Goal: Information Seeking & Learning: Learn about a topic

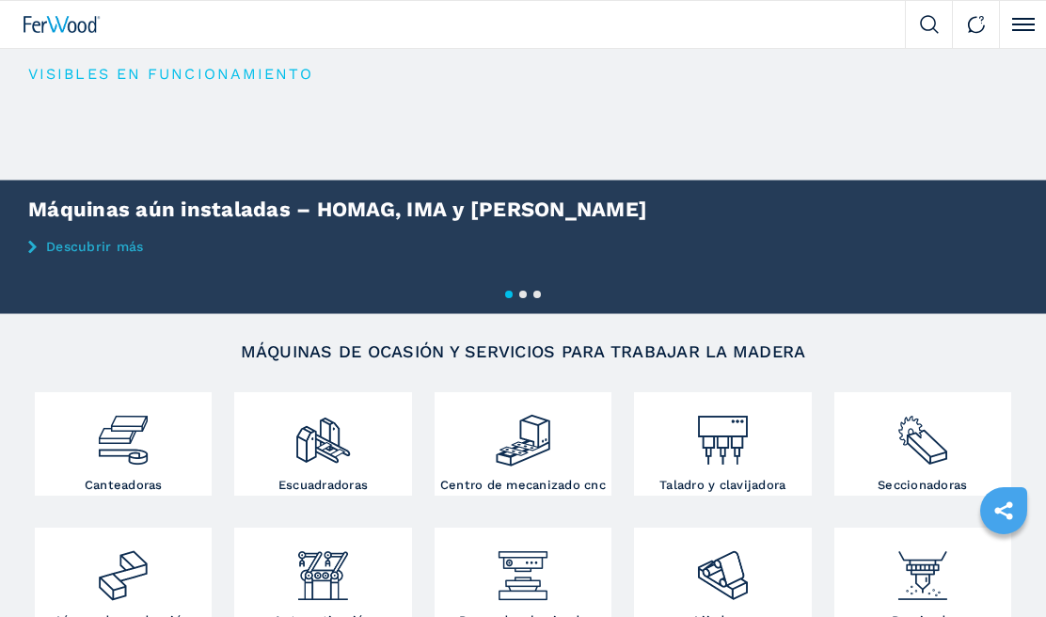
click at [916, 441] on img at bounding box center [923, 433] width 58 height 72
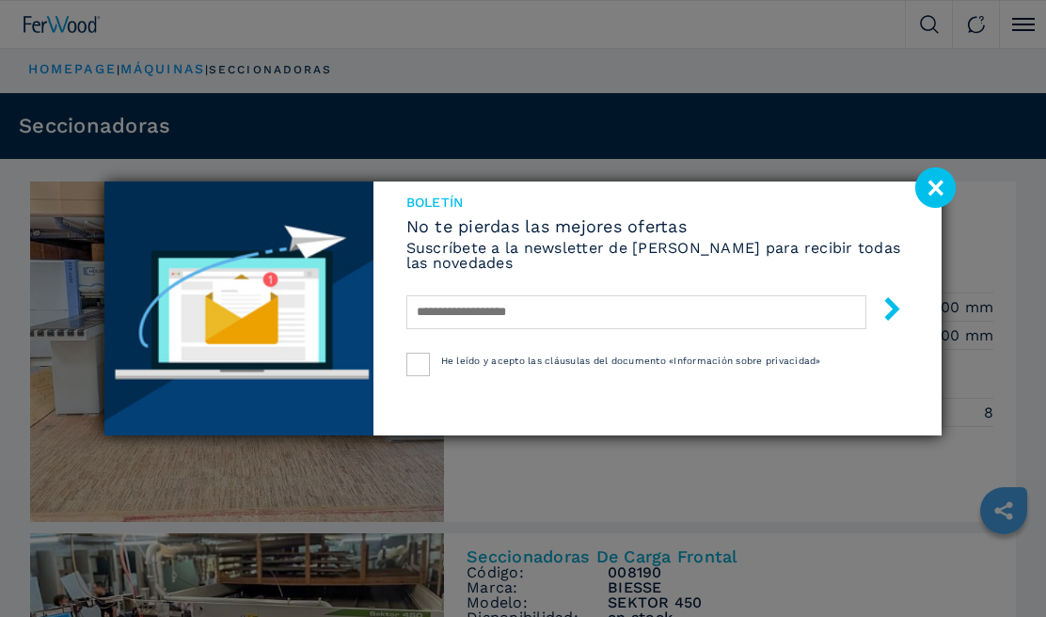
click at [934, 208] on image at bounding box center [935, 187] width 40 height 40
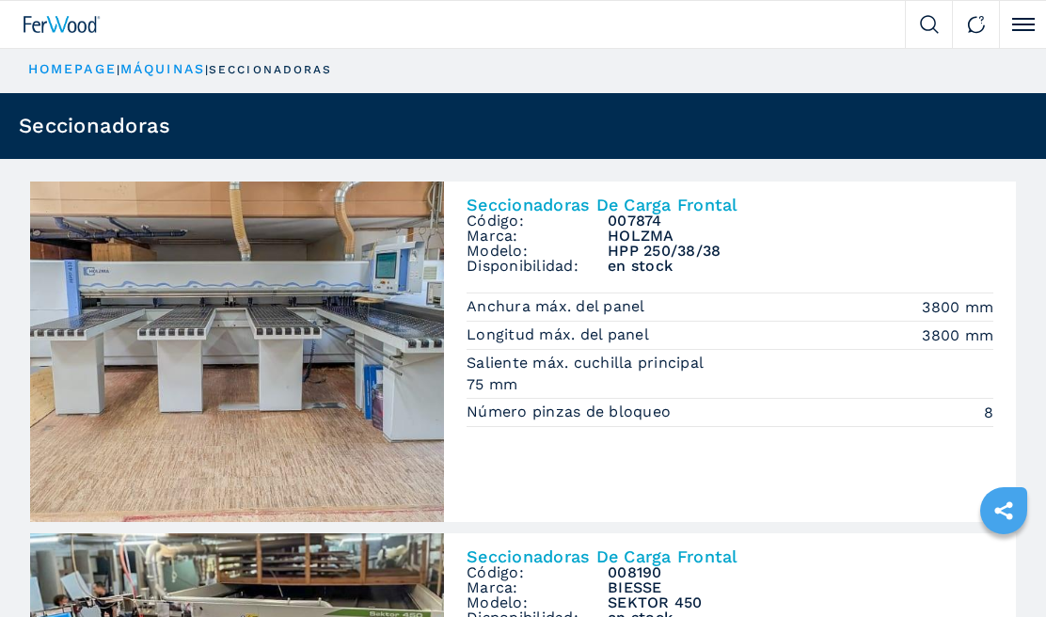
click at [294, 65] on p "seccionadoras" at bounding box center [270, 70] width 123 height 16
click at [1019, 25] on button "Click to toggle menu" at bounding box center [1022, 24] width 47 height 47
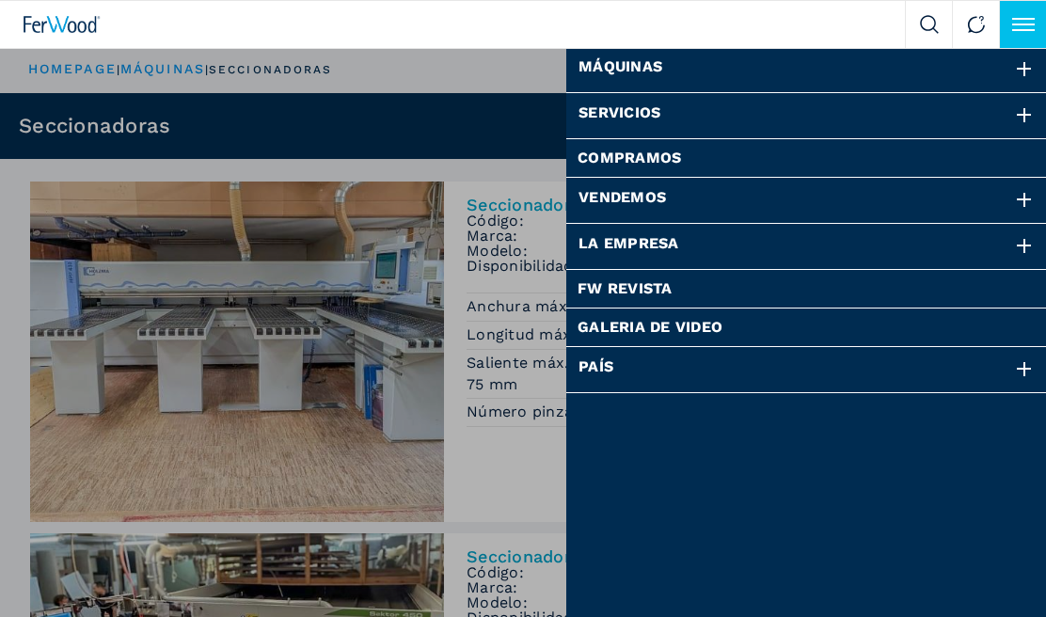
click at [1022, 72] on div at bounding box center [1024, 69] width 21 height 21
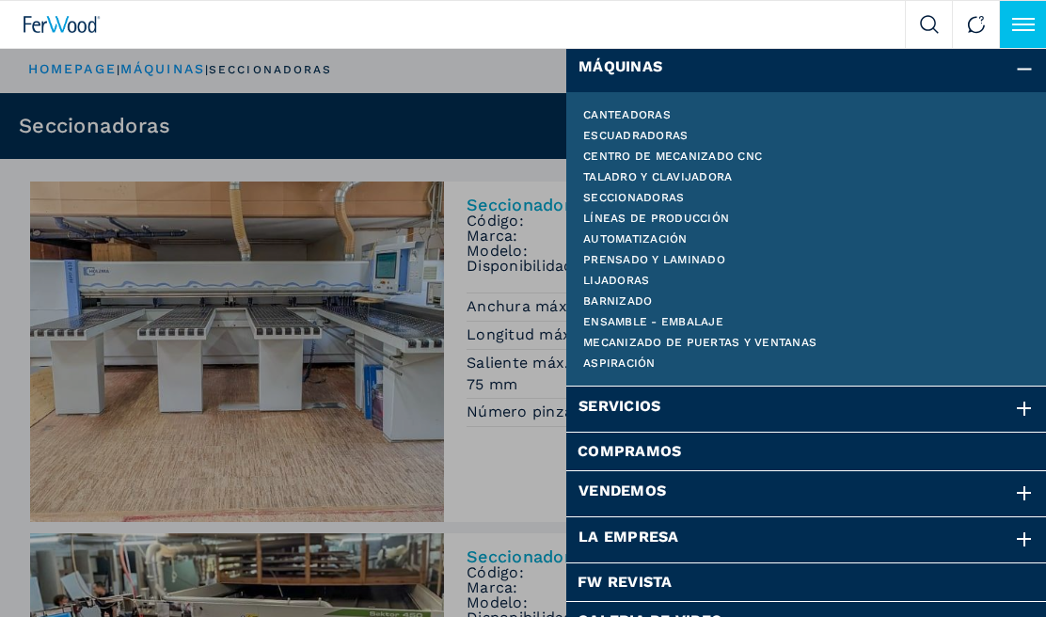
click at [692, 197] on link "Seccionadoras" at bounding box center [806, 197] width 447 height 11
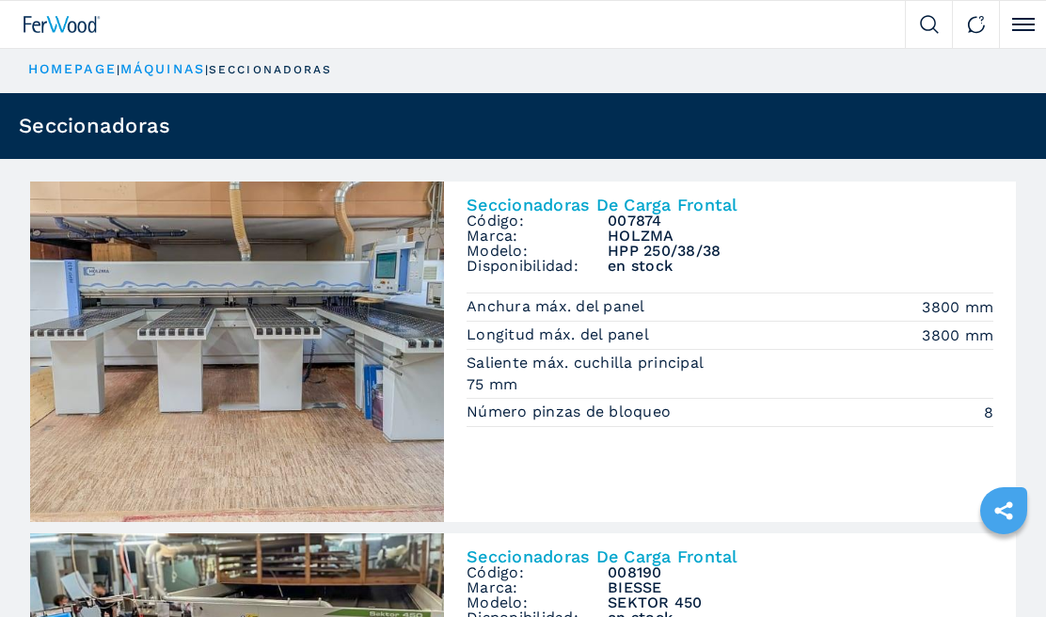
click at [920, 27] on img at bounding box center [929, 24] width 19 height 19
select select "**********"
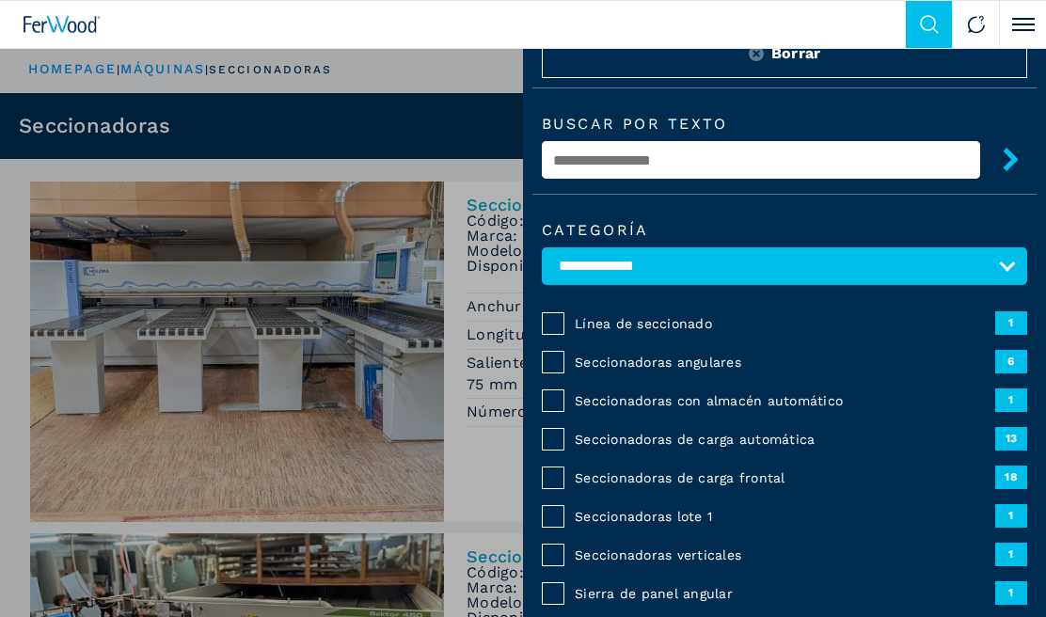
scroll to position [22, 0]
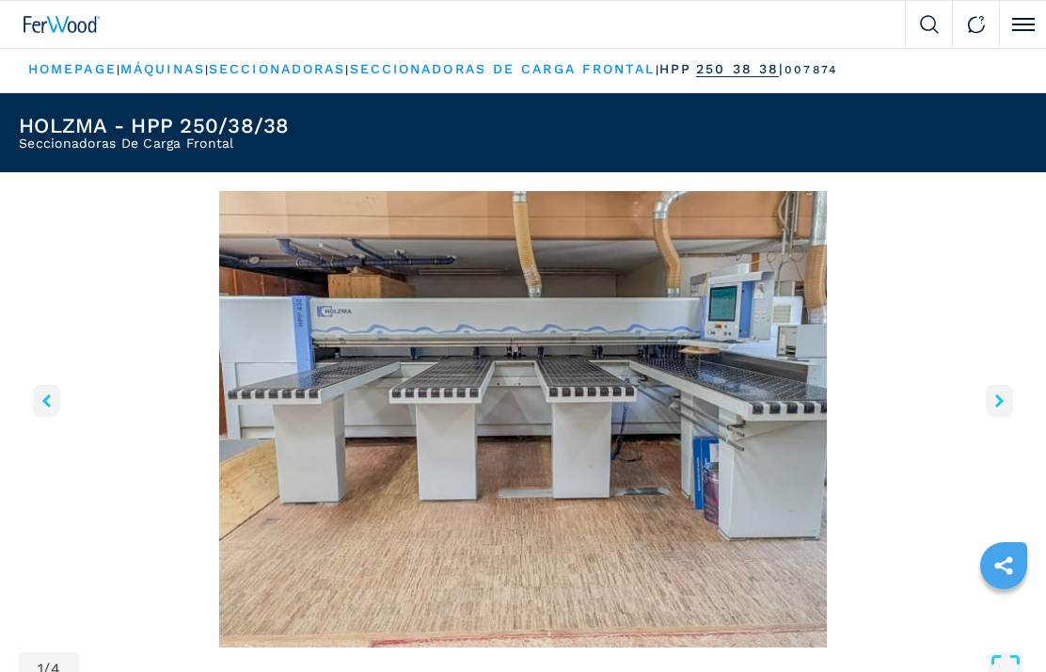
click at [927, 24] on img at bounding box center [929, 24] width 19 height 19
select select "**********"
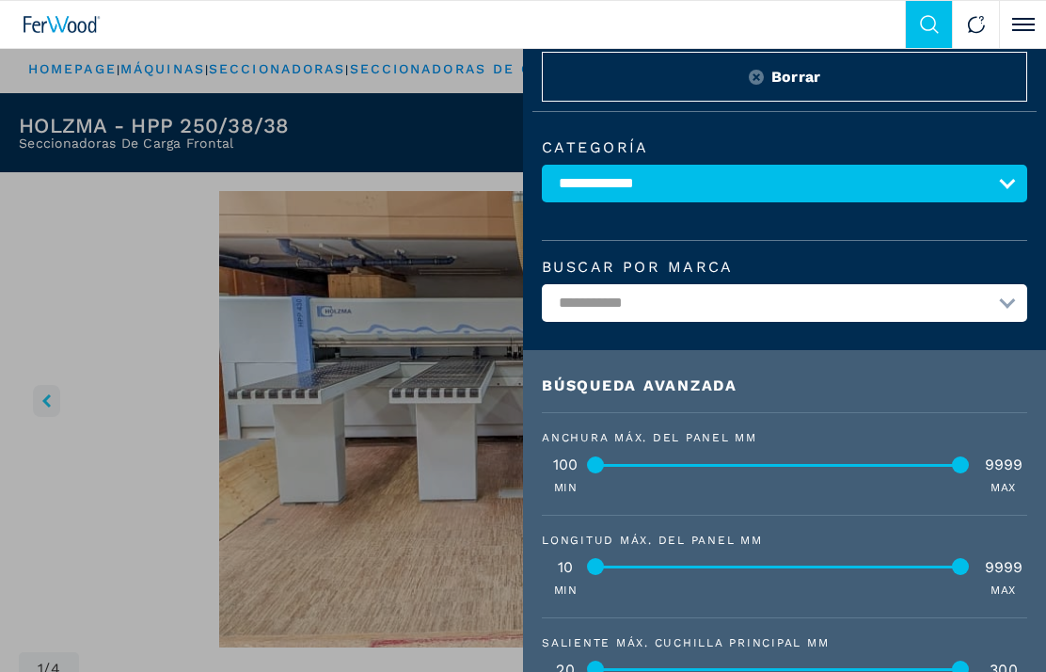
click at [1009, 310] on select "**********" at bounding box center [784, 303] width 485 height 38
click at [1020, 180] on select "**********" at bounding box center [784, 184] width 485 height 38
click at [958, 78] on button "Borrar" at bounding box center [784, 77] width 485 height 50
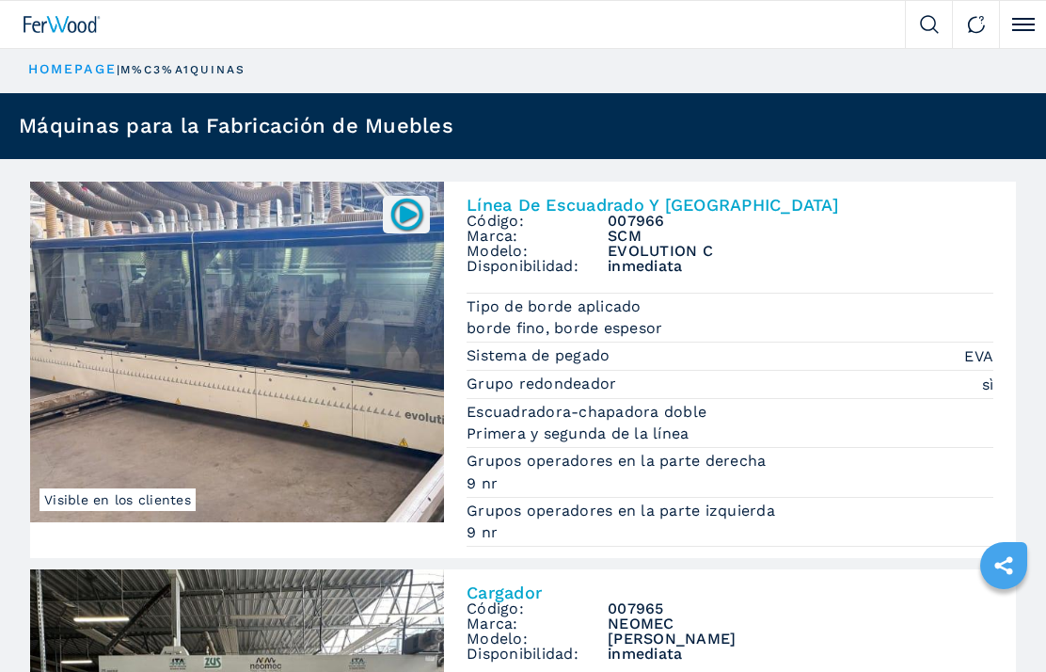
click at [1010, 25] on button "Click to toggle menu" at bounding box center [1022, 24] width 47 height 47
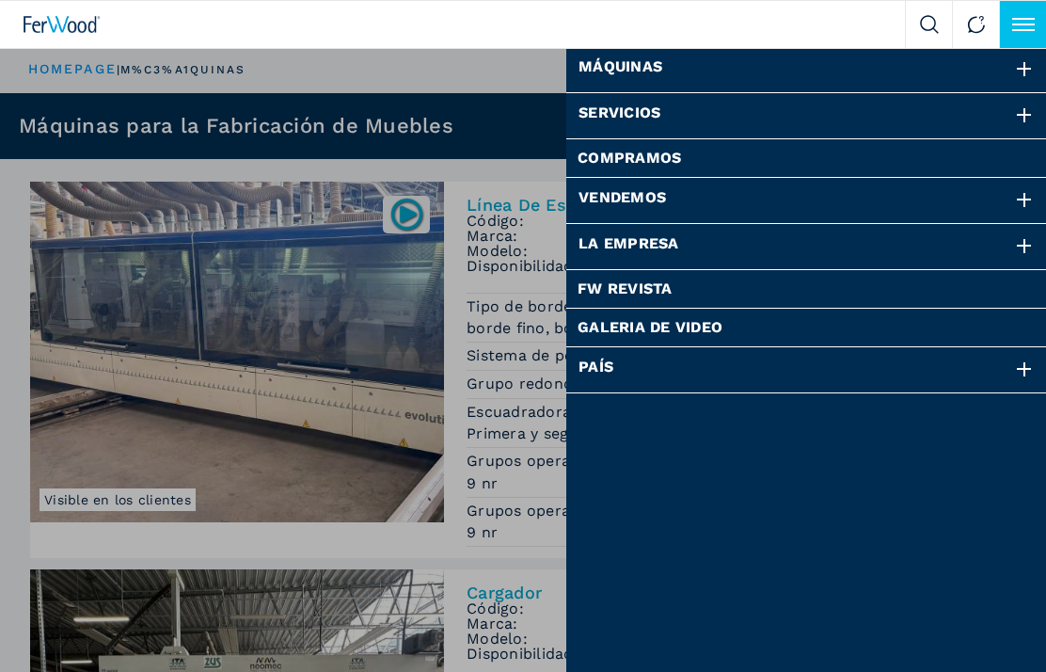
click at [1027, 65] on div at bounding box center [1024, 69] width 21 height 21
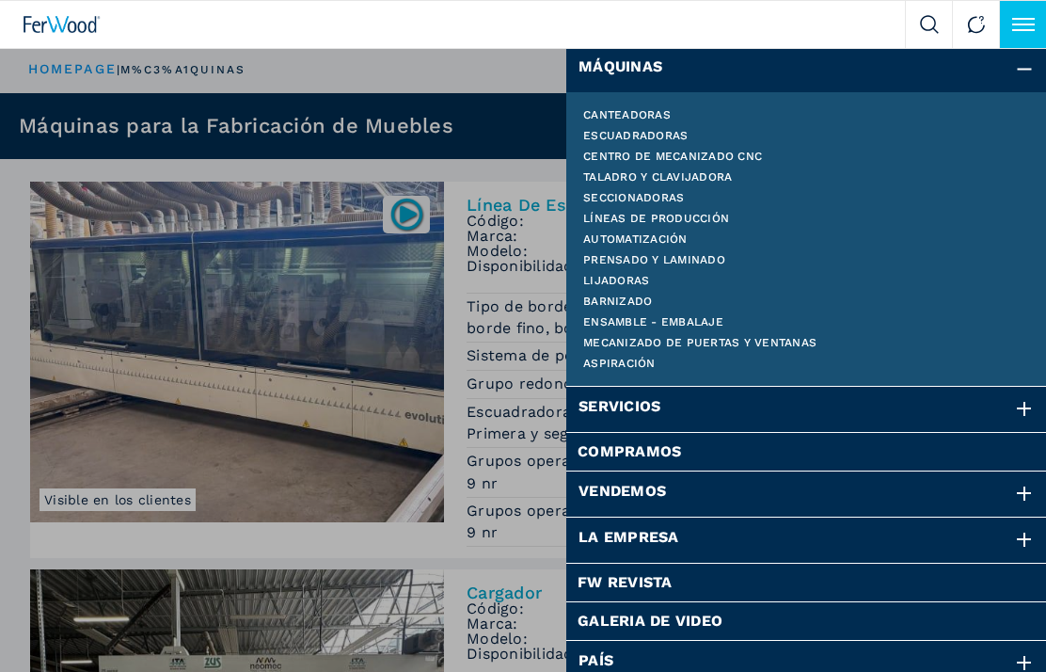
click at [684, 196] on link "Seccionadoras" at bounding box center [806, 197] width 447 height 11
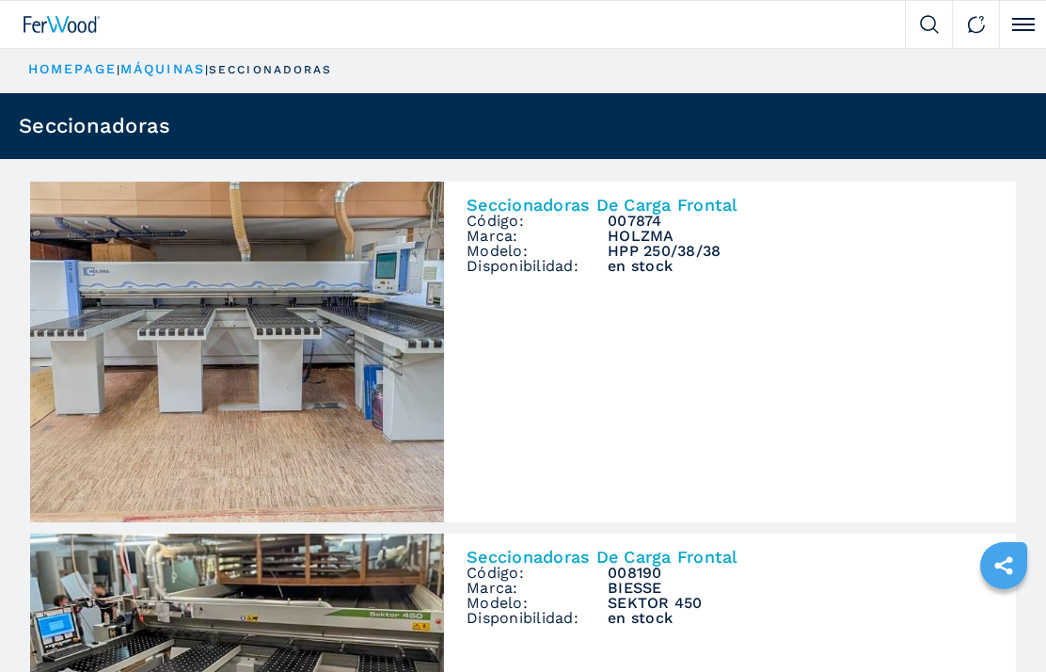
click at [931, 20] on img at bounding box center [929, 24] width 19 height 19
select select "**********"
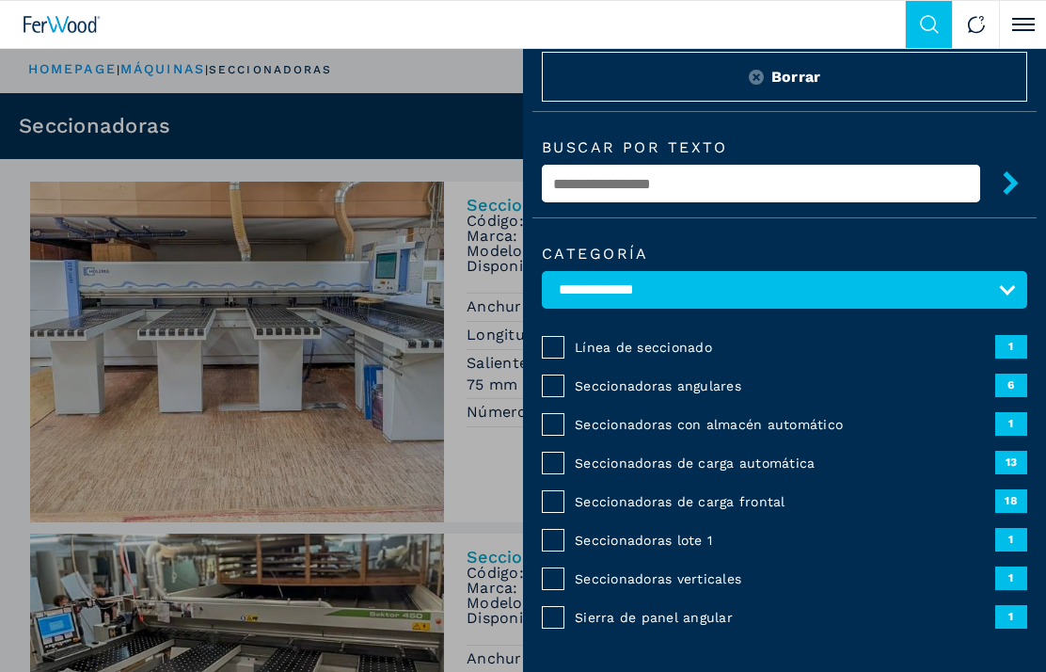
click at [644, 507] on span "Seccionadoras de carga frontal" at bounding box center [785, 501] width 421 height 13
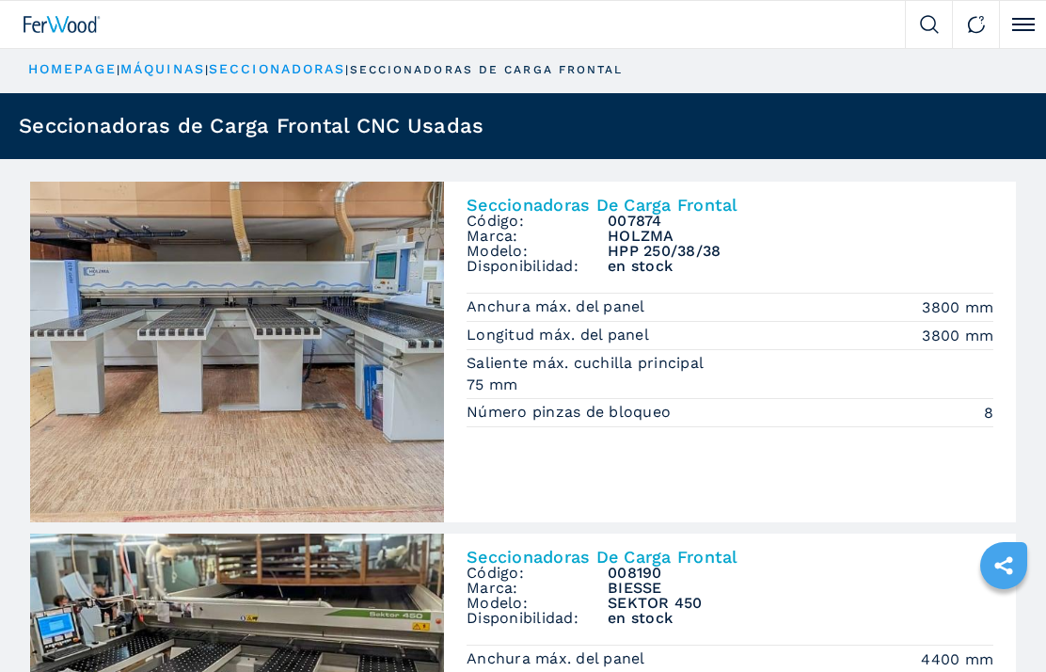
click at [928, 29] on img at bounding box center [929, 24] width 19 height 19
select select "**********"
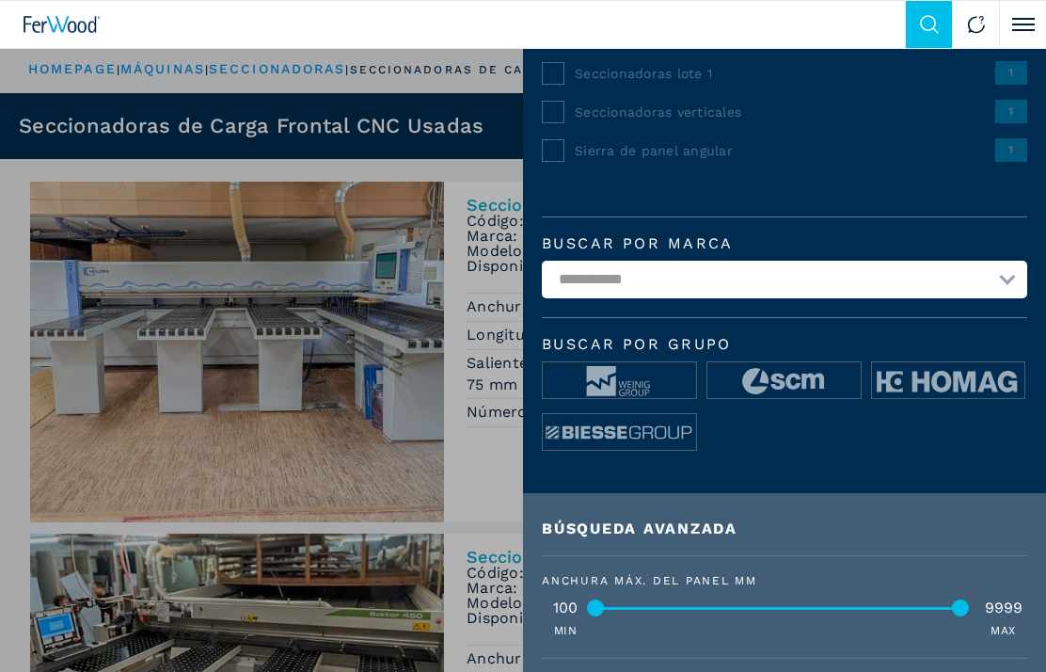
scroll to position [468, 0]
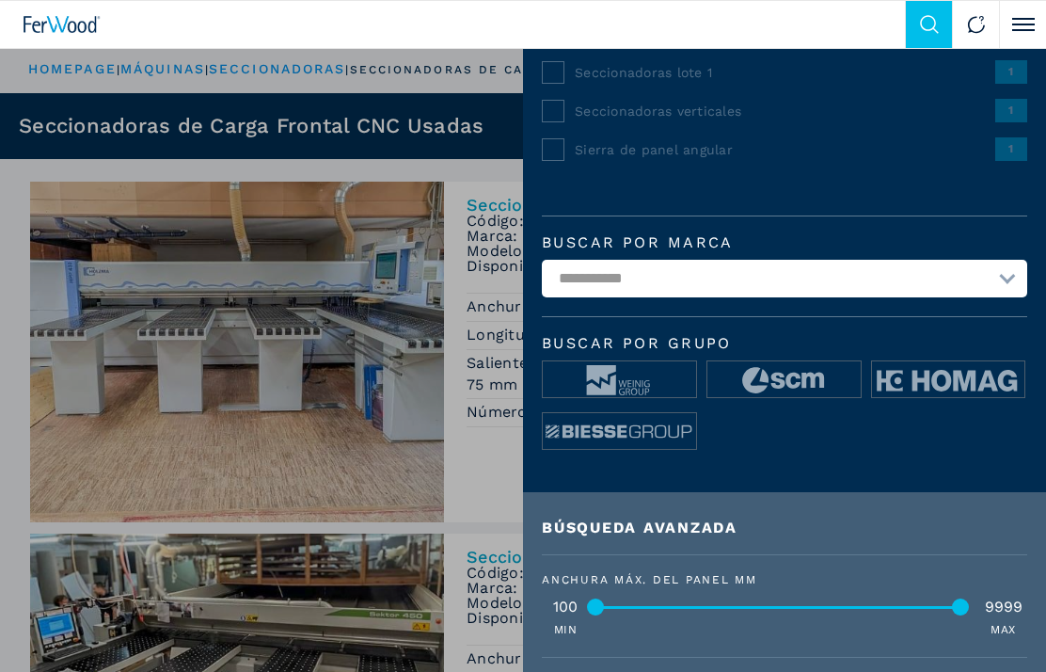
click at [950, 378] on img at bounding box center [948, 380] width 153 height 38
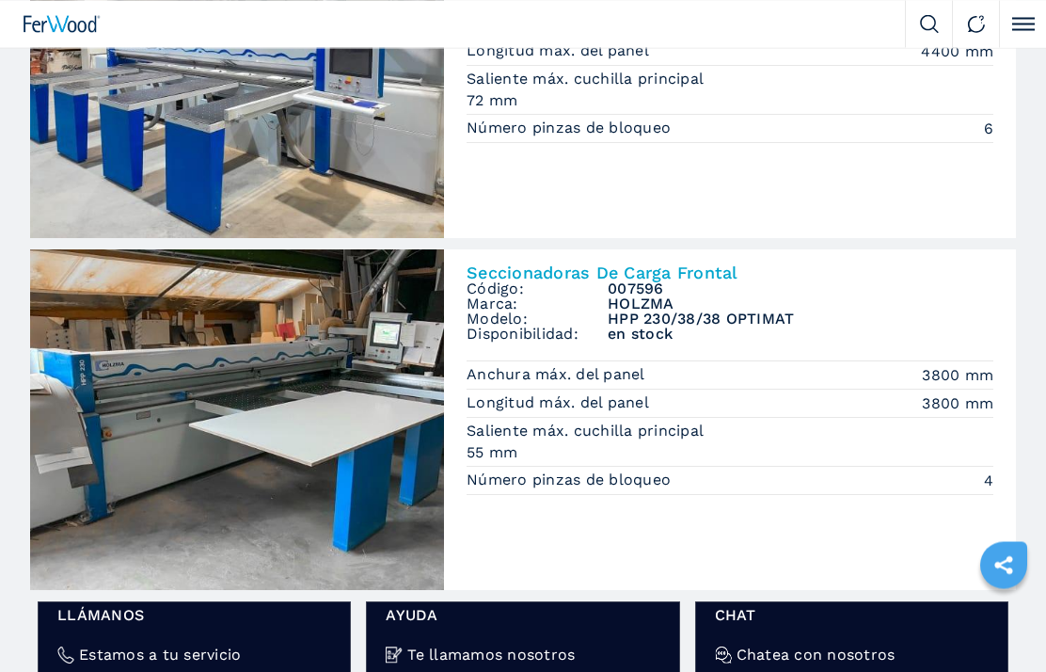
scroll to position [2529, 0]
click at [302, 412] on img at bounding box center [237, 419] width 414 height 341
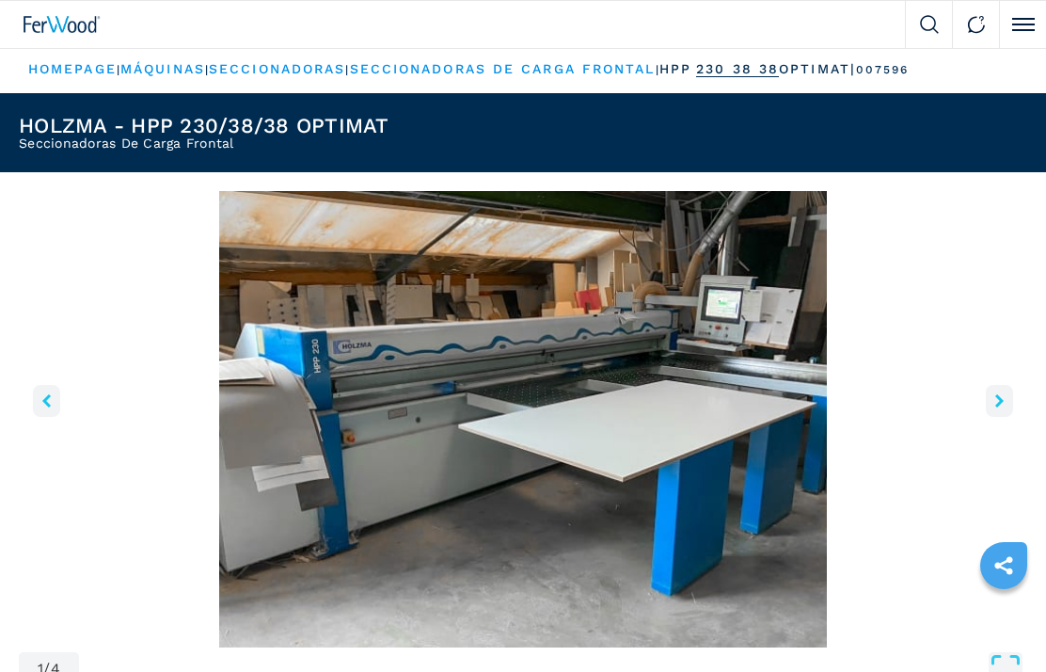
click at [1005, 563] on icon "sharethis" at bounding box center [1003, 565] width 18 height 18
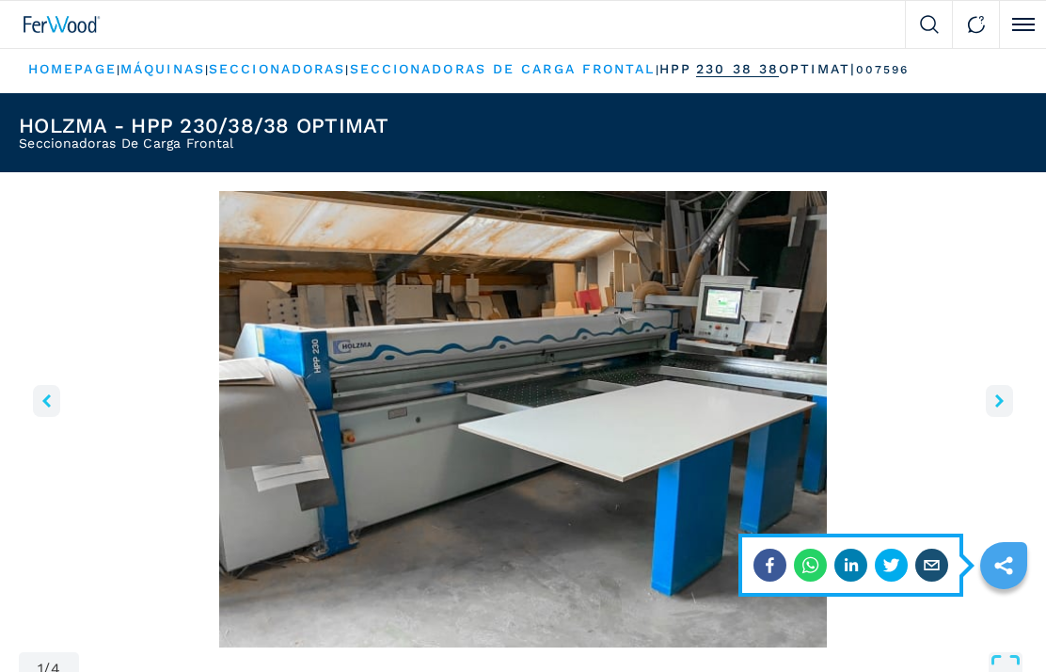
click at [816, 576] on icon "whatsapp" at bounding box center [810, 565] width 33 height 33
click at [1011, 553] on icon "sharethis" at bounding box center [1003, 565] width 47 height 47
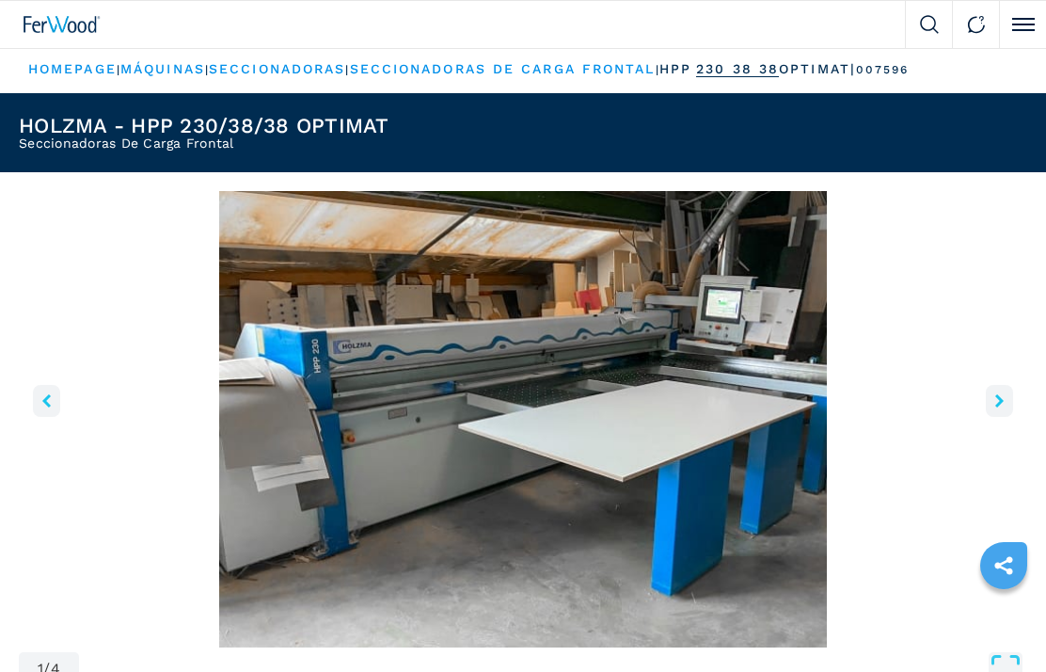
click at [1008, 558] on icon "sharethis" at bounding box center [1003, 565] width 18 height 18
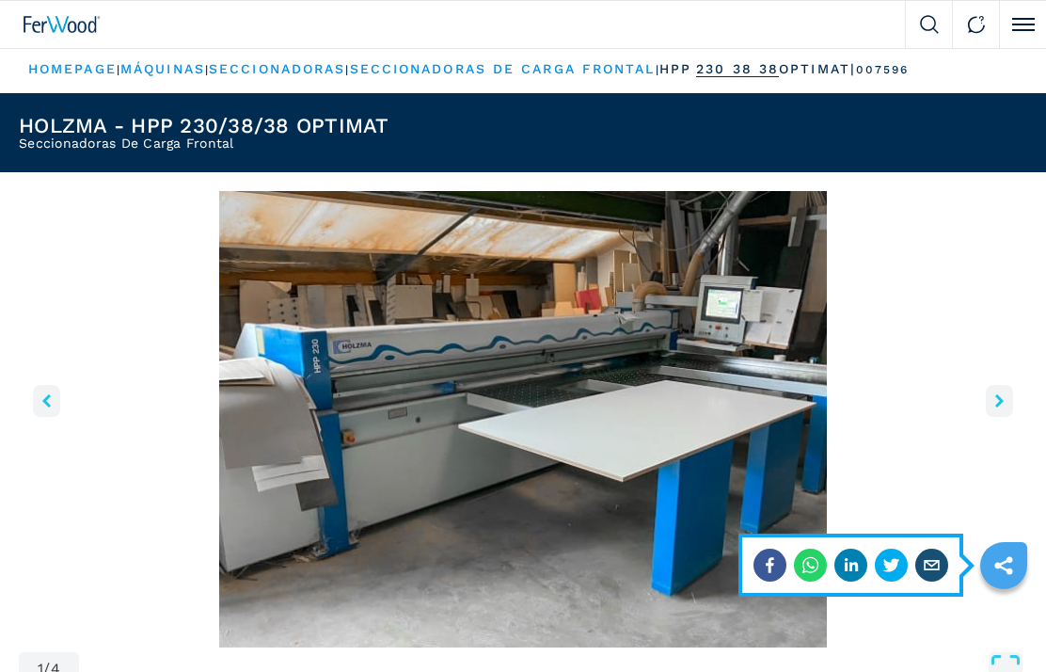
click at [819, 570] on icon "whatsapp" at bounding box center [810, 565] width 33 height 33
